Goal: Information Seeking & Learning: Learn about a topic

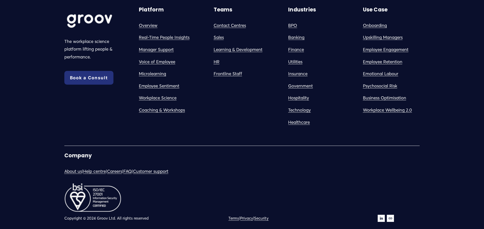
scroll to position [2115, 0]
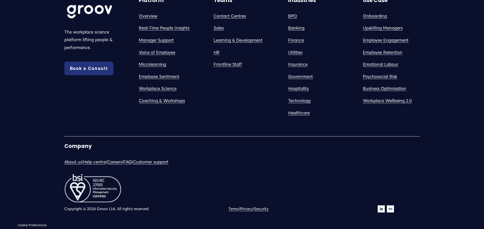
click at [72, 164] on link "About us" at bounding box center [73, 162] width 18 height 8
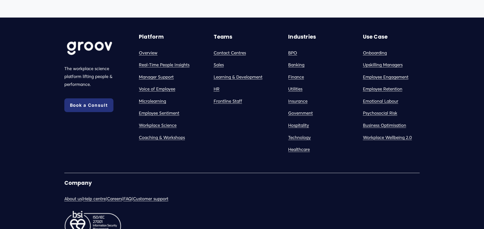
scroll to position [515, 0]
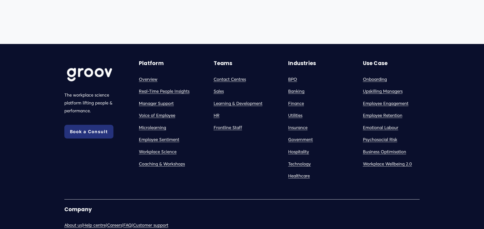
click at [231, 81] on link "Contact Centres" at bounding box center [230, 80] width 32 height 8
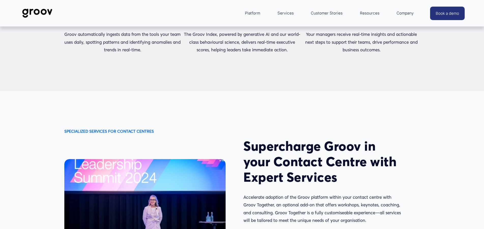
scroll to position [898, 0]
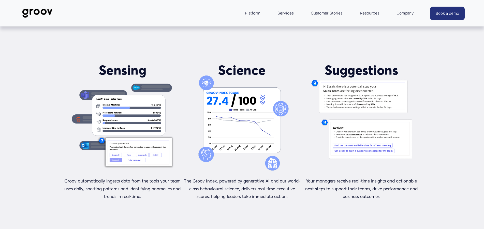
click at [436, 114] on div "HOW IT WORKS Sensing Groov automatically ingests data from the tools your team …" at bounding box center [242, 113] width 484 height 185
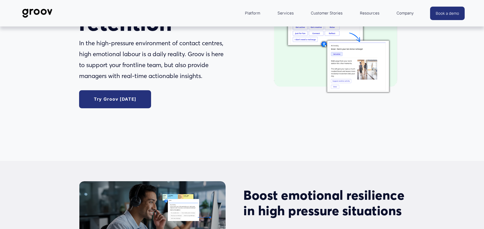
scroll to position [0, 0]
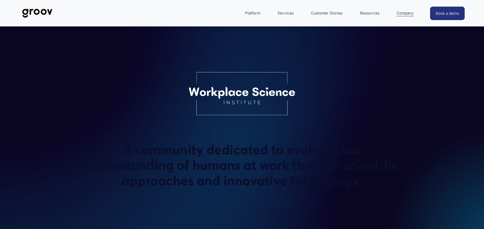
click at [62, 182] on div "A community dedicated to evolving our understanding of humans at work through s…" at bounding box center [242, 134] width 484 height 151
